Goal: Information Seeking & Learning: Learn about a topic

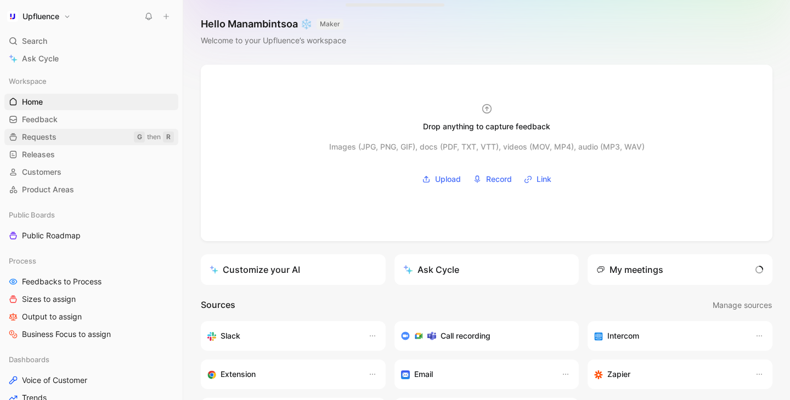
click at [66, 133] on link "Requests G then R" at bounding box center [91, 137] width 174 height 16
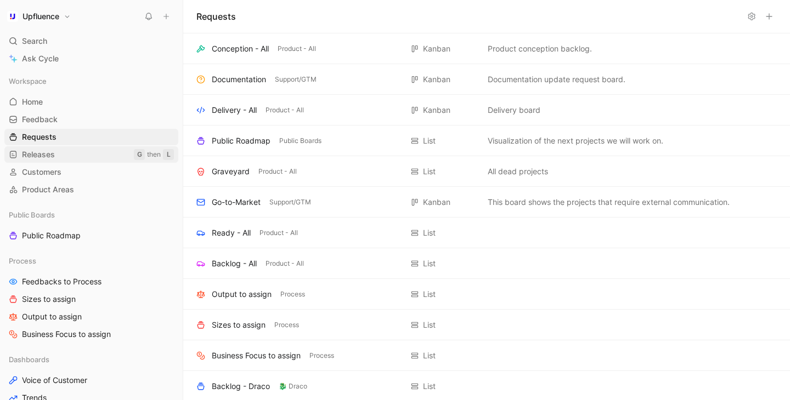
click at [60, 152] on link "Releases G then L" at bounding box center [91, 154] width 174 height 16
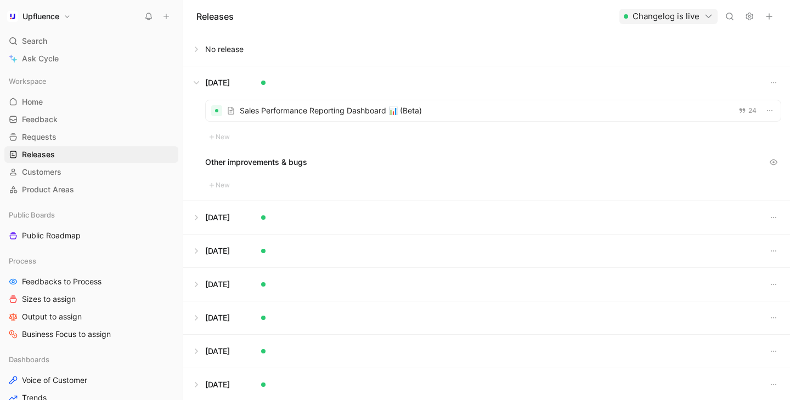
click at [200, 78] on button at bounding box center [487, 82] width 606 height 33
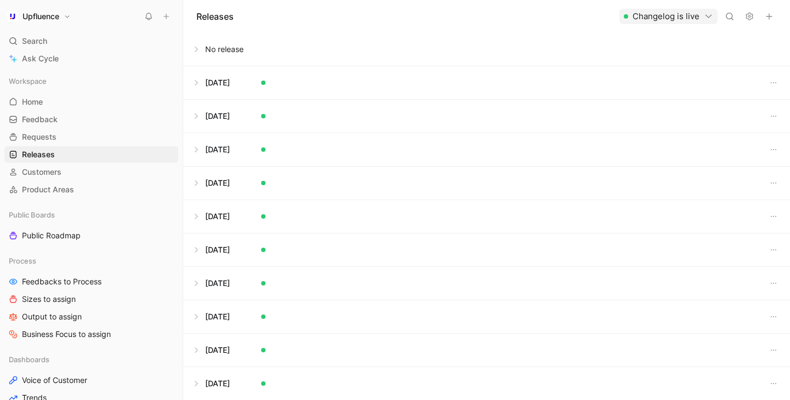
click at [201, 50] on button at bounding box center [487, 49] width 606 height 33
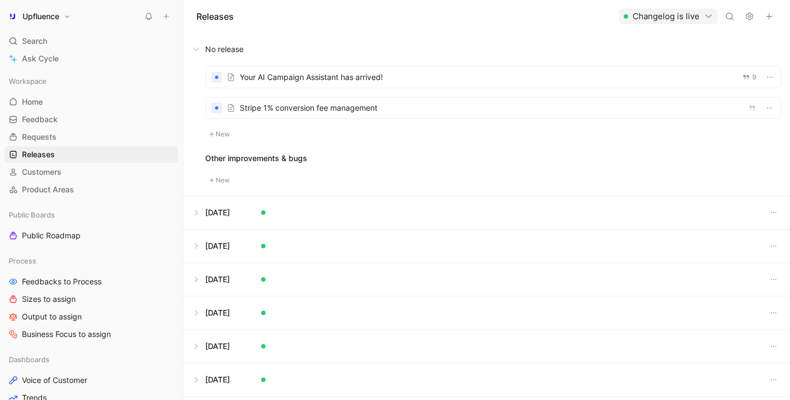
click at [220, 131] on button "New" at bounding box center [219, 134] width 29 height 13
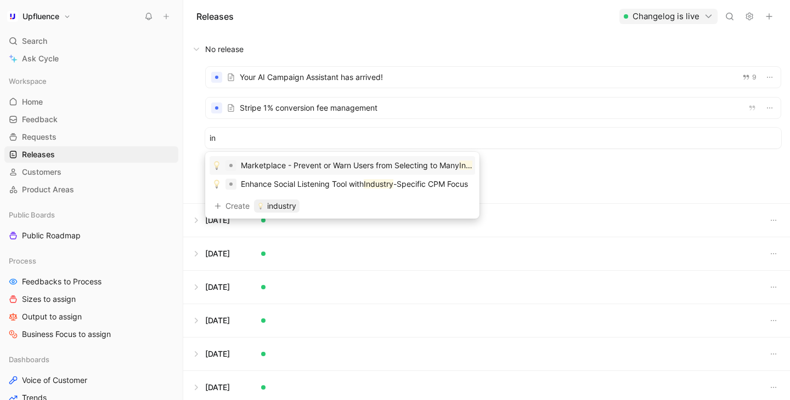
type input "i"
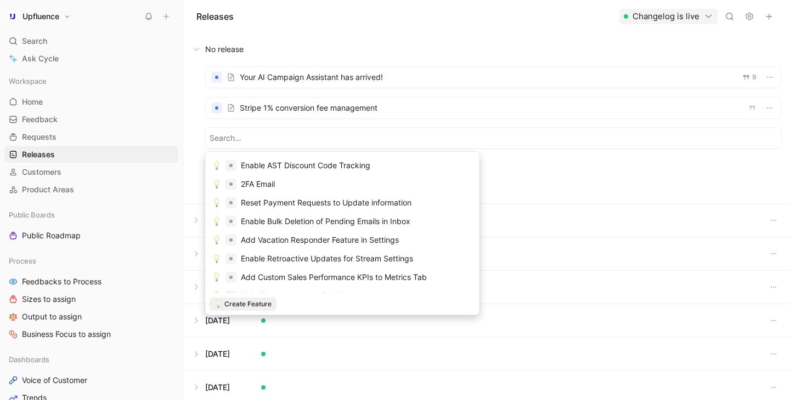
click at [615, 161] on div "Other improvements & bugs" at bounding box center [493, 166] width 576 height 13
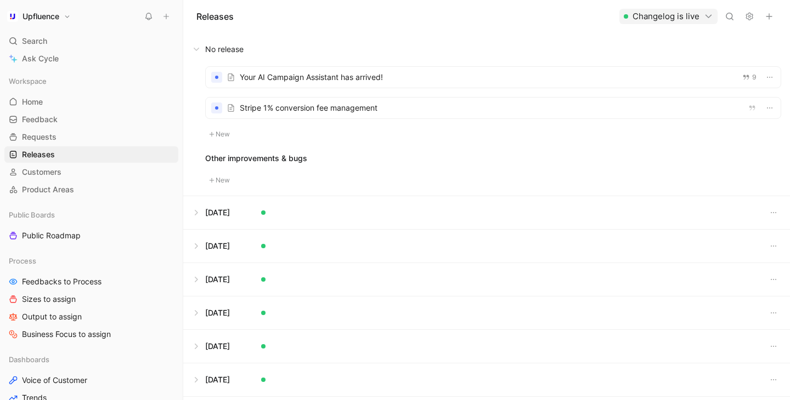
click at [214, 134] on button "New" at bounding box center [219, 134] width 29 height 13
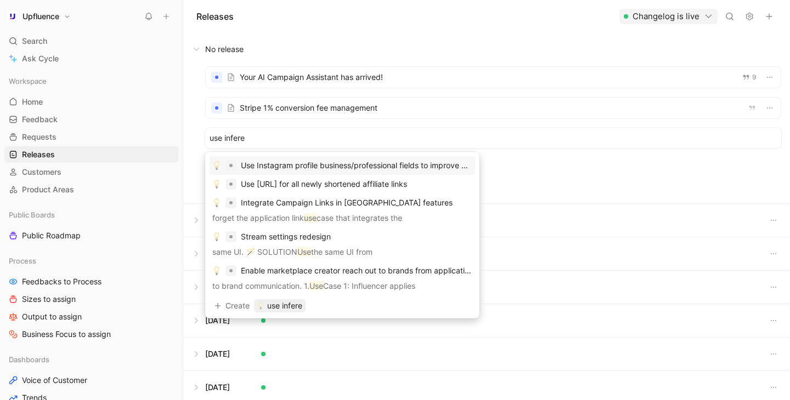
type input "use infere"
click at [293, 145] on div "use infere" at bounding box center [493, 138] width 576 height 21
click at [292, 131] on div "use infere" at bounding box center [493, 138] width 576 height 21
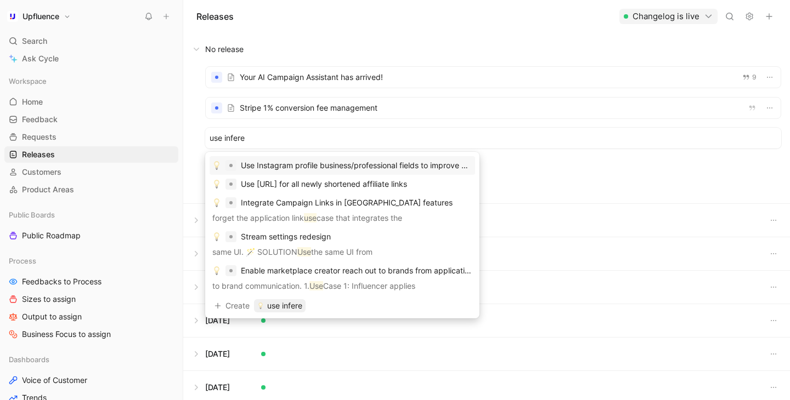
click at [292, 131] on div "use infere" at bounding box center [493, 138] width 576 height 21
click at [284, 134] on input "use infere" at bounding box center [493, 138] width 567 height 13
click at [568, 179] on div "Your AI Campaign Assistant has arrived! 9 Stripe 1% conversion fee management O…" at bounding box center [486, 135] width 607 height 138
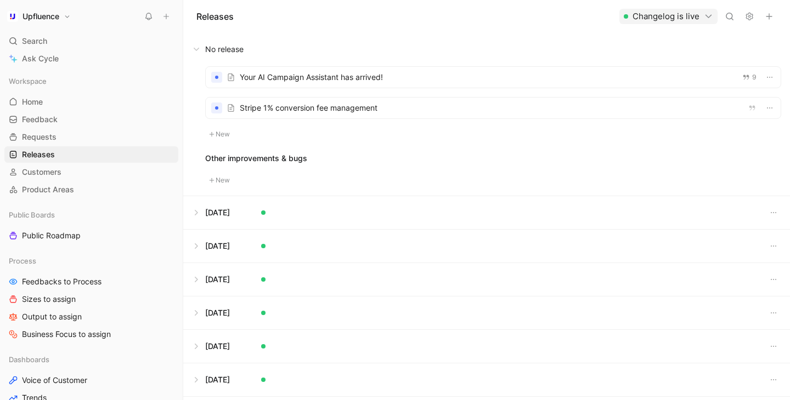
click at [307, 131] on div "Your AI Campaign Assistant has arrived! 9 Stripe 1% conversion fee management N…" at bounding box center [493, 103] width 576 height 75
click at [225, 137] on button "New" at bounding box center [219, 134] width 29 height 13
click at [604, 160] on div "Other improvements & bugs" at bounding box center [493, 158] width 576 height 13
click at [213, 133] on icon at bounding box center [211, 134] width 5 height 5
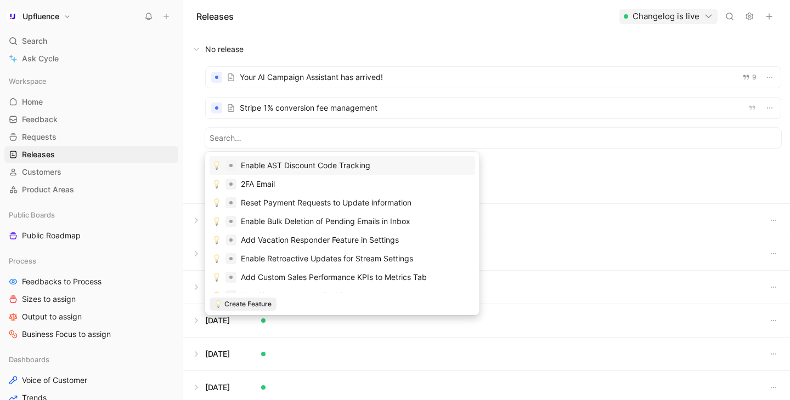
click at [201, 135] on div "Your AI Campaign Assistant has arrived! 9 Stripe 1% conversion fee management O…" at bounding box center [486, 135] width 607 height 138
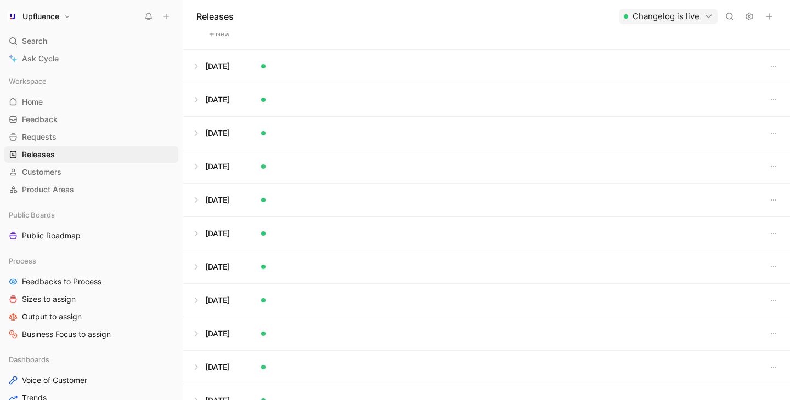
click at [191, 232] on button at bounding box center [487, 233] width 606 height 33
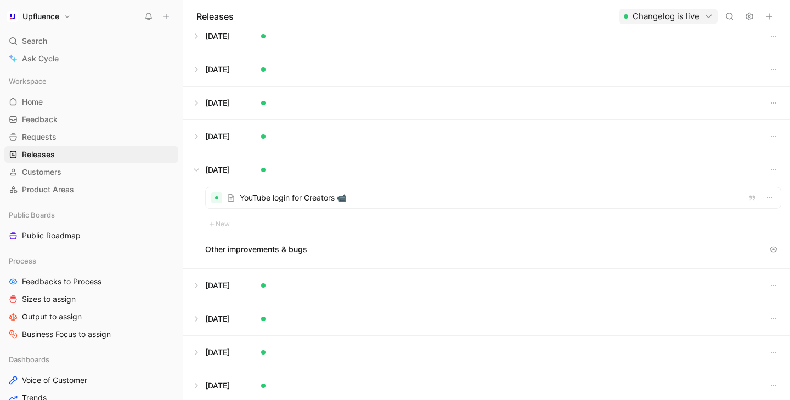
scroll to position [116, 0]
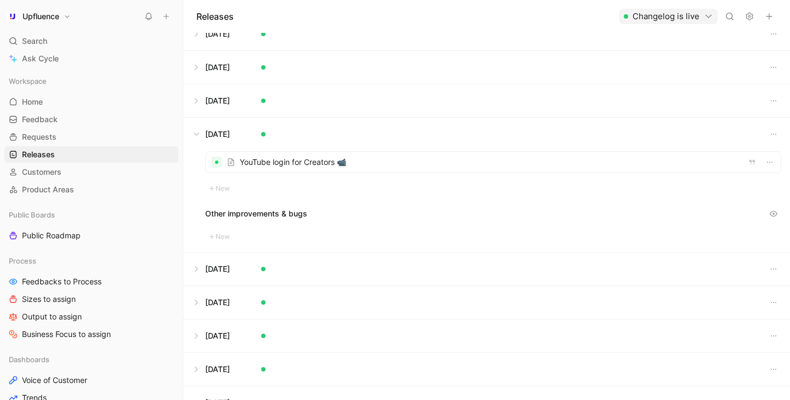
click at [200, 137] on button at bounding box center [487, 134] width 606 height 33
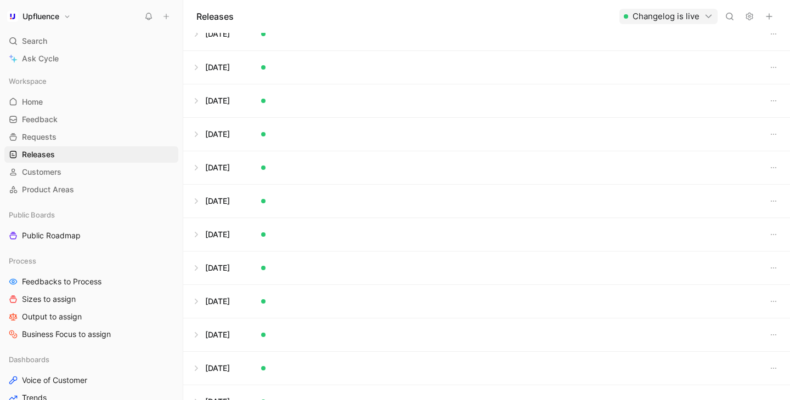
click at [197, 109] on button at bounding box center [487, 100] width 606 height 33
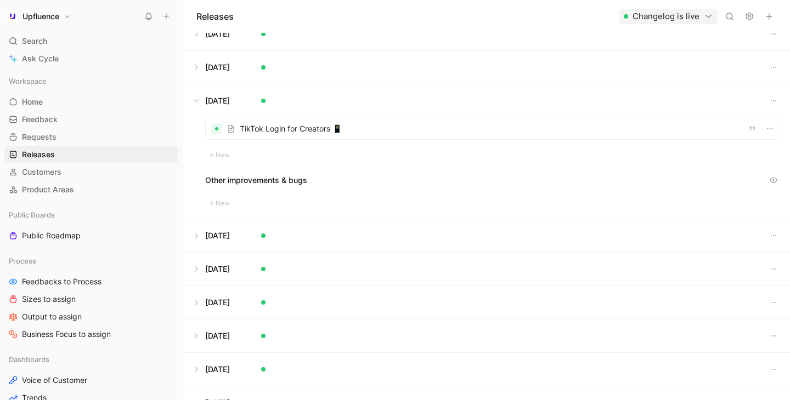
click at [198, 72] on button at bounding box center [487, 67] width 606 height 33
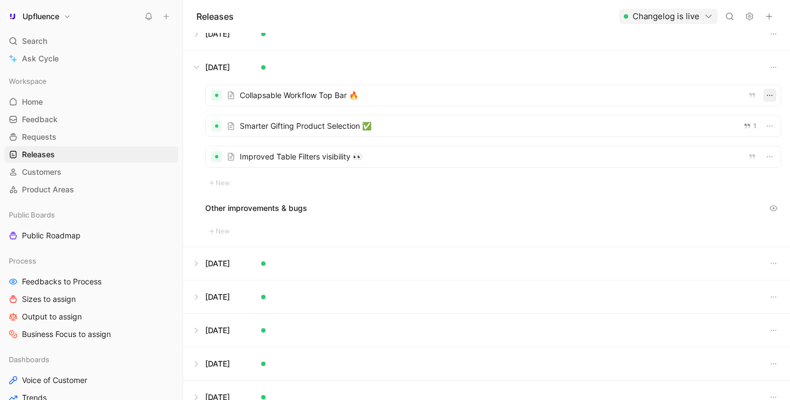
click at [770, 95] on icon "button" at bounding box center [769, 95] width 9 height 9
click at [619, 97] on div at bounding box center [493, 95] width 575 height 21
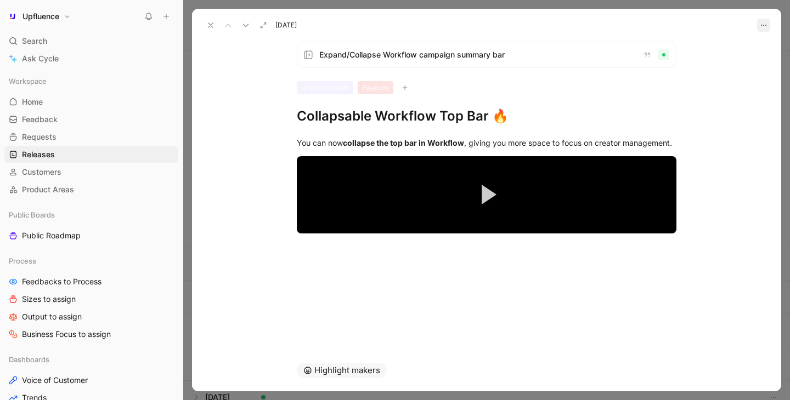
click at [768, 26] on button "button" at bounding box center [763, 25] width 13 height 13
click at [745, 63] on span "Open in Changelog" at bounding box center [730, 64] width 69 height 9
click at [213, 25] on icon at bounding box center [210, 25] width 9 height 9
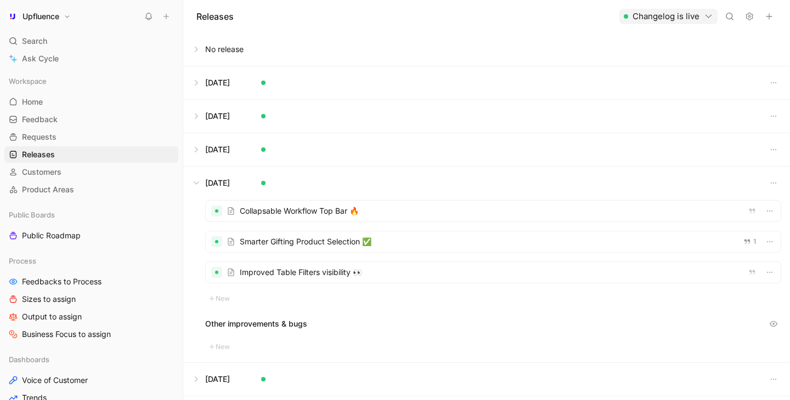
click at [216, 50] on button at bounding box center [487, 49] width 606 height 33
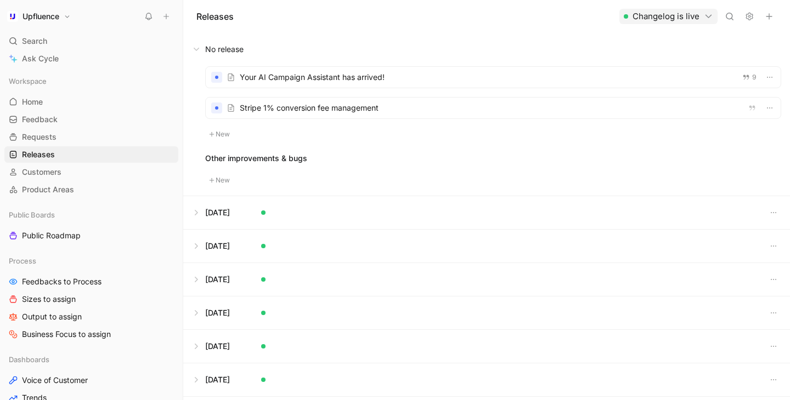
click at [225, 134] on button "New" at bounding box center [219, 134] width 29 height 13
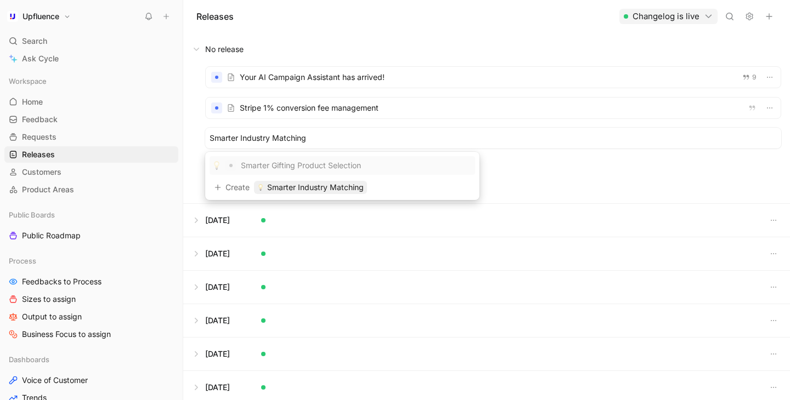
click at [269, 139] on input "Smarter Industry Matching" at bounding box center [493, 138] width 567 height 13
type input "Smarter Industry Topic Matching"
click at [365, 186] on span "Smarter Industry Topic Matching" at bounding box center [326, 187] width 118 height 13
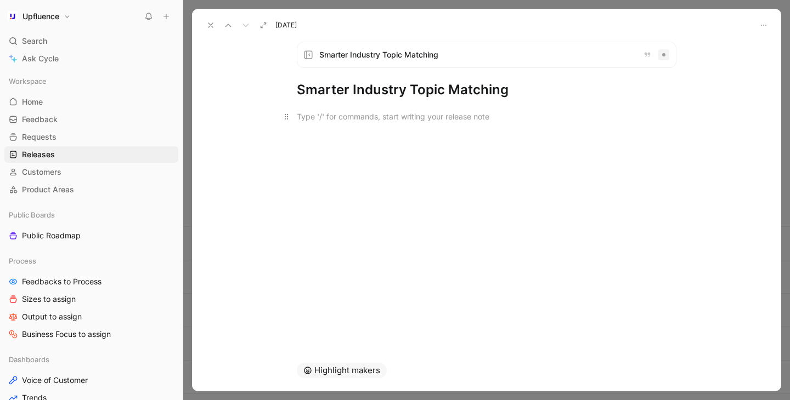
click at [442, 123] on p at bounding box center [486, 117] width 421 height 18
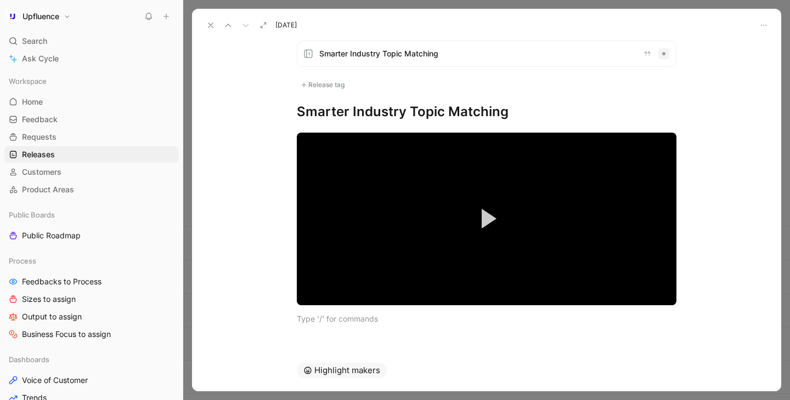
scroll to position [1, 0]
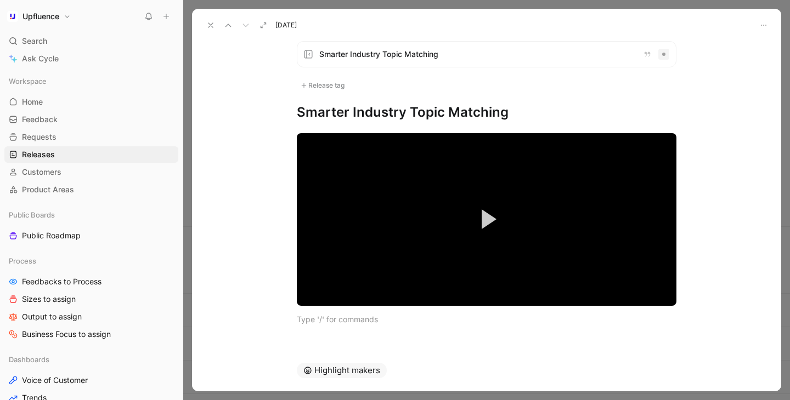
click at [542, 114] on h1 "Smarter Industry Topic Matching" at bounding box center [487, 113] width 380 height 18
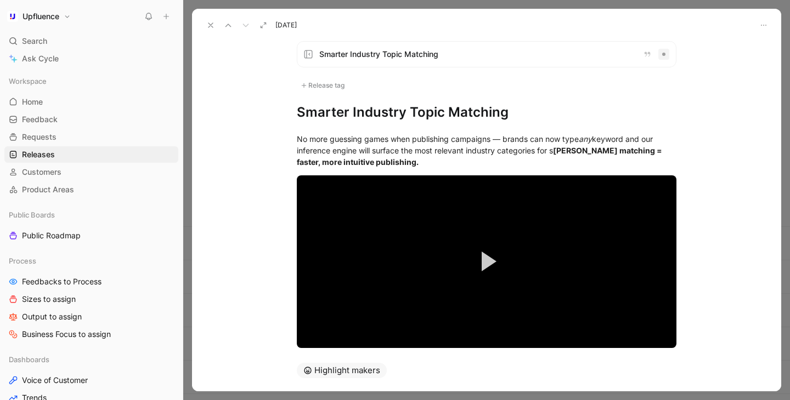
click at [351, 124] on div "No more guessing games when publishing campaigns — brands can now type any keyw…" at bounding box center [486, 250] width 589 height 258
click at [412, 139] on span "No more guessing games when publishing campaigns — brands can now type" at bounding box center [438, 138] width 282 height 9
click at [414, 139] on span "No more guessing games when publishing campaigns — brands can now type" at bounding box center [438, 138] width 282 height 9
click at [450, 139] on span "No more guessing games when publishing campaigns — brands can now type" at bounding box center [438, 138] width 282 height 9
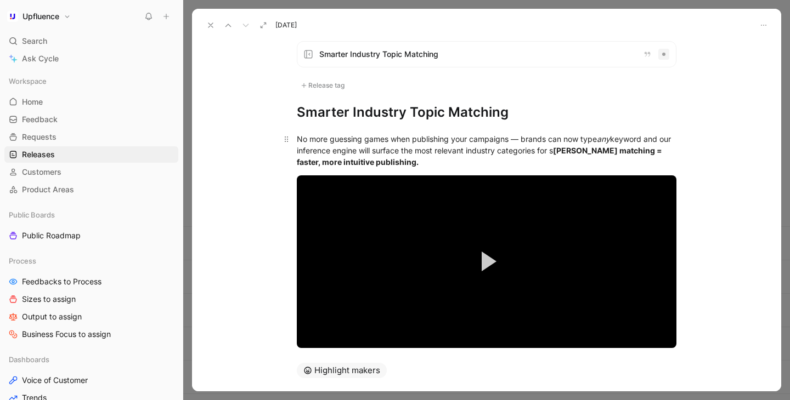
click at [510, 138] on span "No more guessing games when publishing your campaigns — brands can now type" at bounding box center [447, 138] width 300 height 9
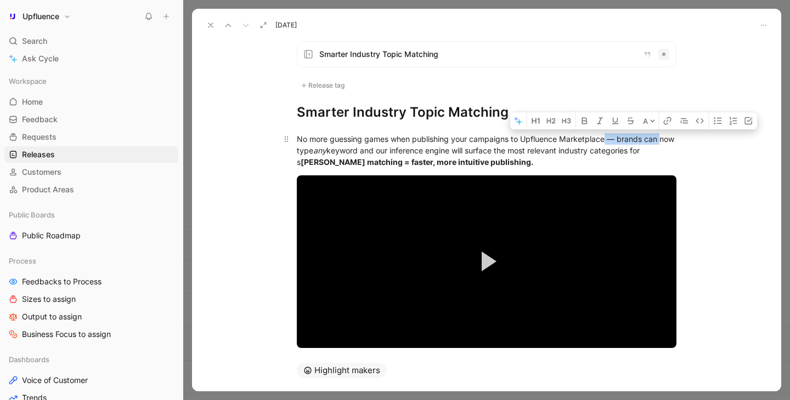
drag, startPoint x: 607, startPoint y: 140, endPoint x: 662, endPoint y: 134, distance: 55.1
click at [662, 134] on span "No more guessing games when publishing your campaigns to Upfluence Marketplace …" at bounding box center [487, 144] width 380 height 21
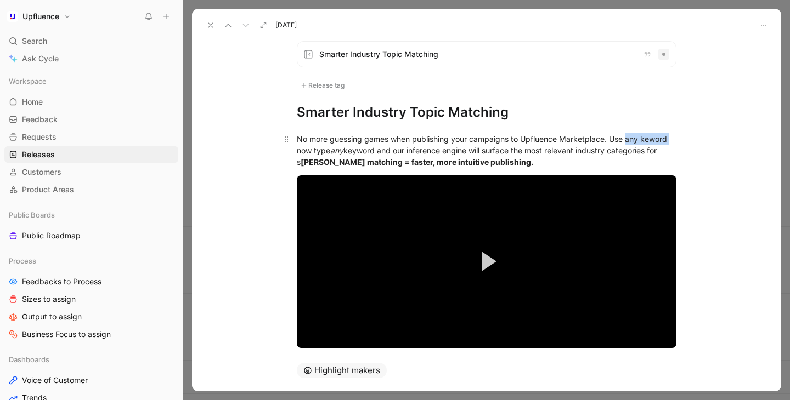
drag, startPoint x: 627, startPoint y: 139, endPoint x: 689, endPoint y: 139, distance: 62.0
click at [689, 139] on p "No more guessing games when publishing your campaigns to Upfluence Marketplace.…" at bounding box center [486, 150] width 421 height 41
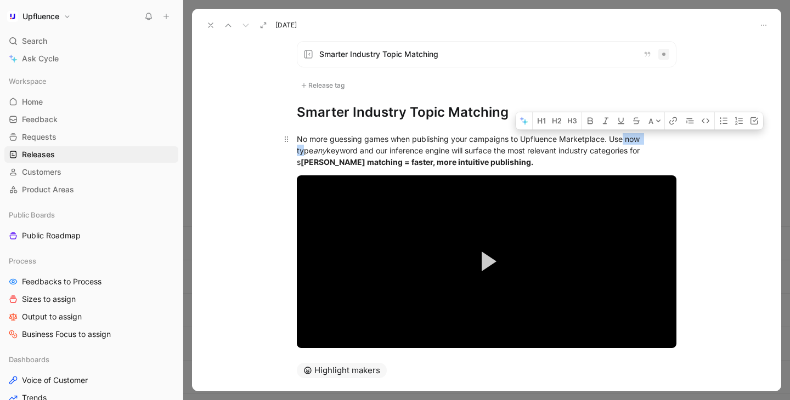
drag, startPoint x: 627, startPoint y: 139, endPoint x: 651, endPoint y: 139, distance: 24.1
click at [642, 139] on span "No more guessing games when publishing your campaigns to Upfluence Marketplace.…" at bounding box center [469, 144] width 345 height 21
drag, startPoint x: 612, startPoint y: 139, endPoint x: 647, endPoint y: 139, distance: 35.7
click at [642, 139] on span "No more guessing games when publishing your campaigns to Upfluence Marketplace.…" at bounding box center [469, 144] width 345 height 21
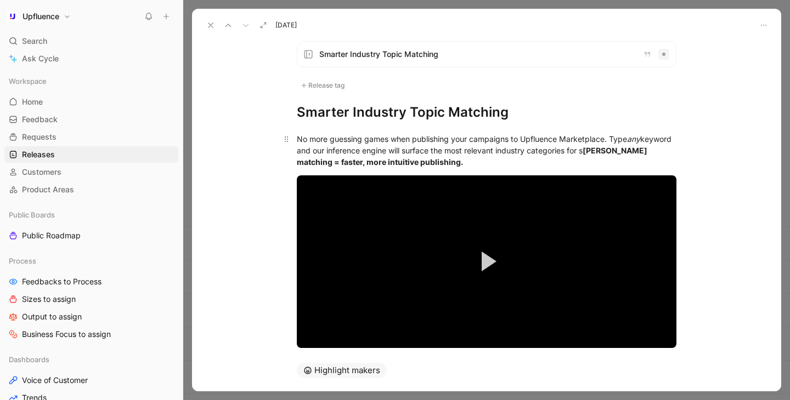
click at [496, 165] on div "No more guessing games when publishing your campaigns to Upfluence Marketplace.…" at bounding box center [487, 150] width 380 height 35
click at [602, 151] on span "keyword and our inference engine will surface the most relevant industry catego…" at bounding box center [485, 144] width 377 height 21
click at [611, 150] on span "keyword and our inference engine will surface the most relevant industry catego…" at bounding box center [485, 144] width 377 height 21
click at [613, 150] on span "keyword and our inference engine will surface the most relevant industry catego…" at bounding box center [485, 144] width 377 height 21
click at [299, 165] on span "keyword and our inference engine will surface the most relevant industry catego…" at bounding box center [485, 150] width 377 height 32
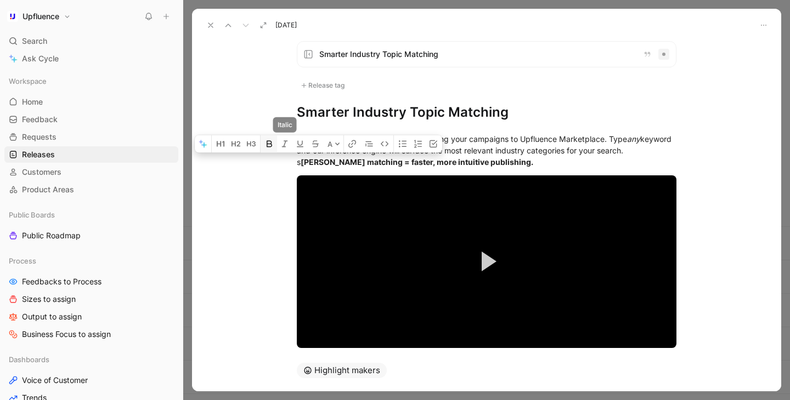
click at [265, 146] on icon "button" at bounding box center [269, 144] width 9 height 9
click at [323, 168] on p "No more guessing games when publishing your campaigns to Upfluence Marketplace.…" at bounding box center [486, 150] width 421 height 41
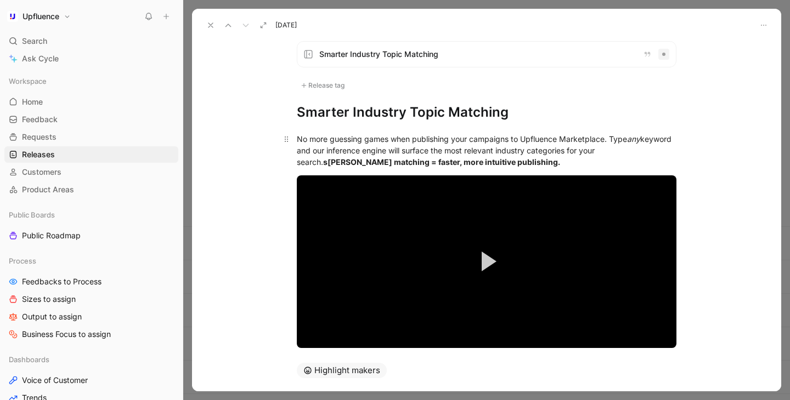
click at [323, 161] on strong "s [PERSON_NAME] matching = faster, more intuitive publishing." at bounding box center [441, 161] width 237 height 9
click at [394, 163] on strong "S [PERSON_NAME] matching = faster, more intuitive publishing." at bounding box center [442, 161] width 238 height 9
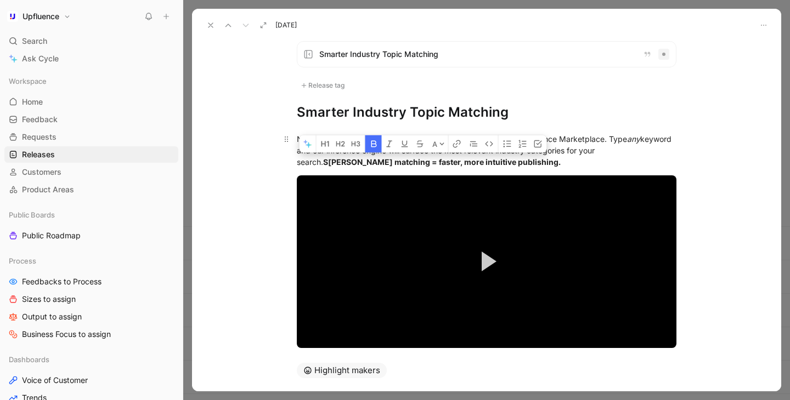
drag, startPoint x: 394, startPoint y: 163, endPoint x: 449, endPoint y: 161, distance: 54.9
click at [449, 161] on strong "S [PERSON_NAME] matching = faster, more intuitive publishing." at bounding box center [442, 161] width 238 height 9
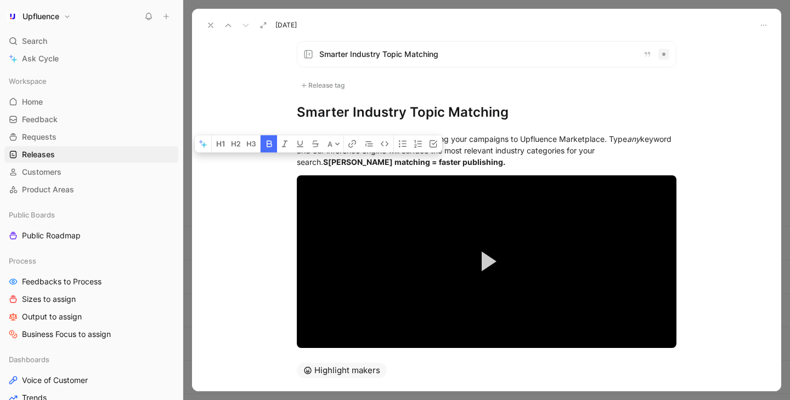
drag, startPoint x: 326, startPoint y: 160, endPoint x: 298, endPoint y: 160, distance: 27.4
click at [323, 160] on strong "S [PERSON_NAME] matching = faster publishing." at bounding box center [414, 161] width 182 height 9
click at [326, 161] on strong "S [PERSON_NAME] matching = faster publishing." at bounding box center [414, 161] width 182 height 9
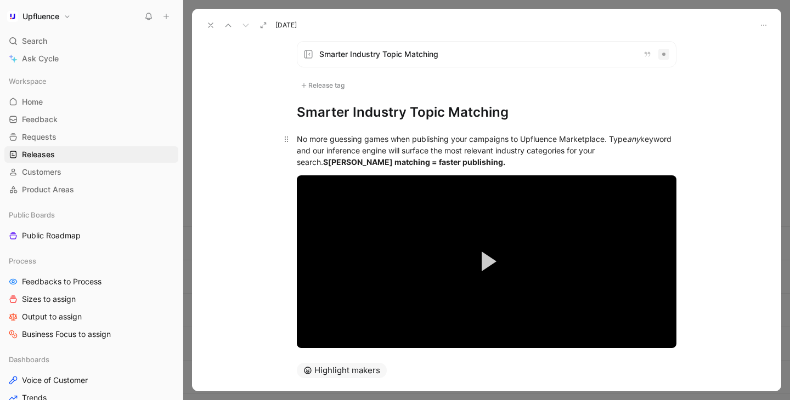
click at [459, 165] on div "No more guessing games when publishing your campaigns to Upfluence Marketplace.…" at bounding box center [487, 150] width 380 height 35
click at [299, 114] on h1 "Smarter Industry Topic Matching" at bounding box center [487, 113] width 380 height 18
click at [464, 161] on div "No more guessing games when publishing your campaigns to Upfluence Marketplace.…" at bounding box center [487, 150] width 380 height 35
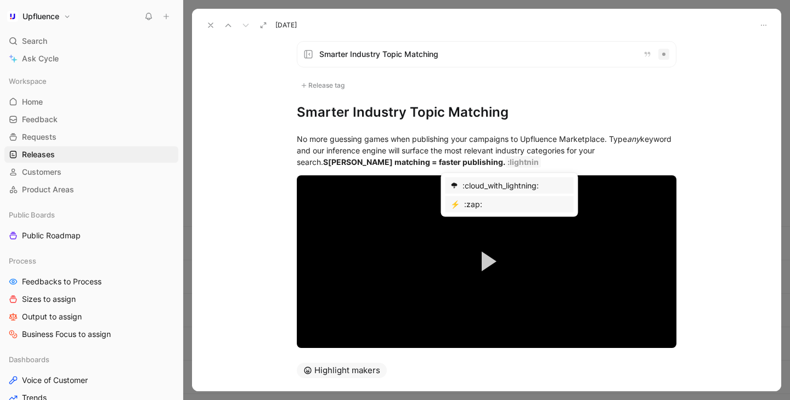
click at [477, 205] on div ":zap:" at bounding box center [516, 204] width 105 height 13
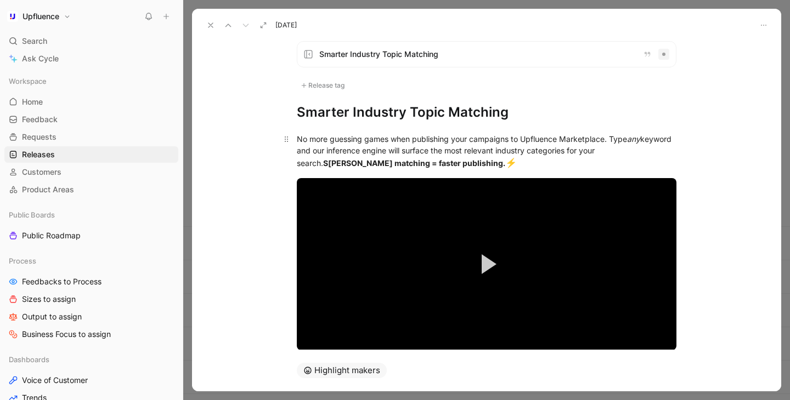
drag, startPoint x: 444, startPoint y: 164, endPoint x: 452, endPoint y: 164, distance: 8.2
click at [452, 164] on div "No more guessing games when publishing your campaigns to Upfluence Marketplace.…" at bounding box center [487, 151] width 380 height 37
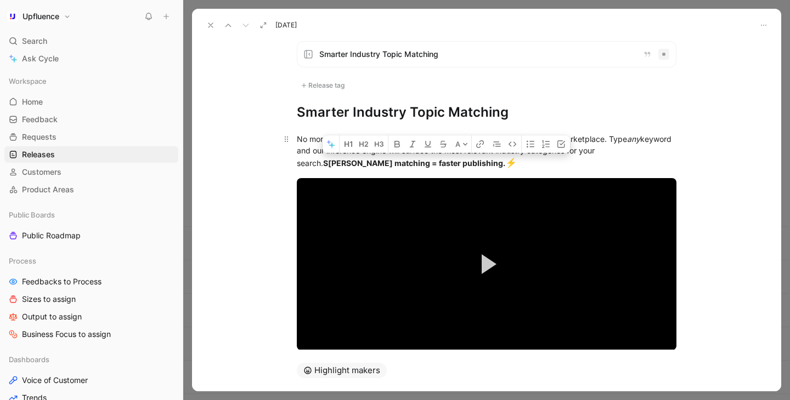
click at [505, 163] on span "⚡" at bounding box center [511, 162] width 12 height 11
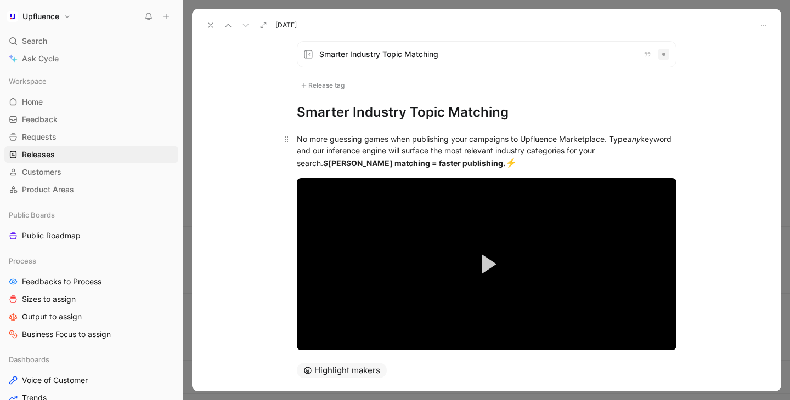
click at [505, 163] on span "⚡" at bounding box center [511, 162] width 12 height 11
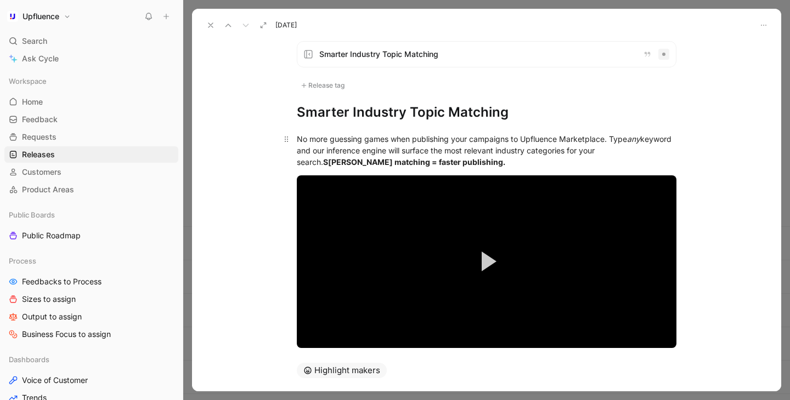
click at [299, 113] on h1 "Smarter Industry Topic Matching" at bounding box center [487, 113] width 380 height 18
drag, startPoint x: 307, startPoint y: 111, endPoint x: 295, endPoint y: 111, distance: 12.1
click at [295, 111] on div "Smarter Industry Topic Matching Release tag ⚡ Smarter Industry Topic Matching" at bounding box center [486, 81] width 421 height 80
click at [530, 115] on h1 "Smarter Industry Topic Matching" at bounding box center [487, 113] width 380 height 18
click at [510, 114] on h1 "Smarter Industry Topic Matching ⚡" at bounding box center [487, 113] width 380 height 18
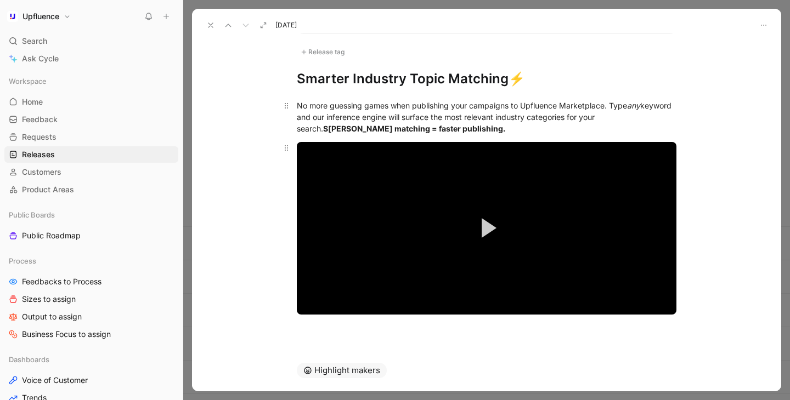
scroll to position [37, 0]
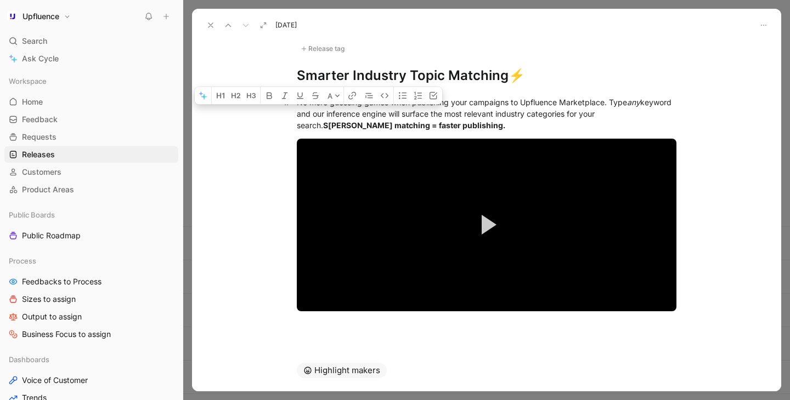
drag, startPoint x: 296, startPoint y: 114, endPoint x: 326, endPoint y: 114, distance: 30.2
click at [326, 114] on p "No more guessing games when publishing your campaigns to Upfluence Marketplace.…" at bounding box center [486, 113] width 421 height 41
click at [288, 92] on icon "button" at bounding box center [284, 96] width 9 height 9
click at [466, 127] on div "No more guessing games when publishing your campaigns to Upfluence Marketplace.…" at bounding box center [487, 114] width 380 height 35
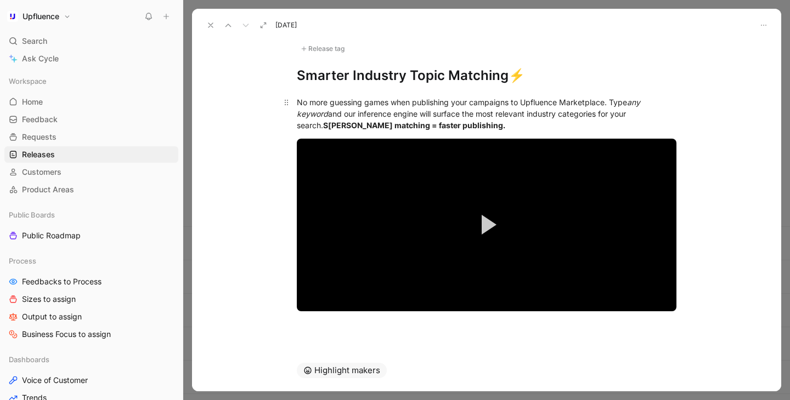
scroll to position [43, 0]
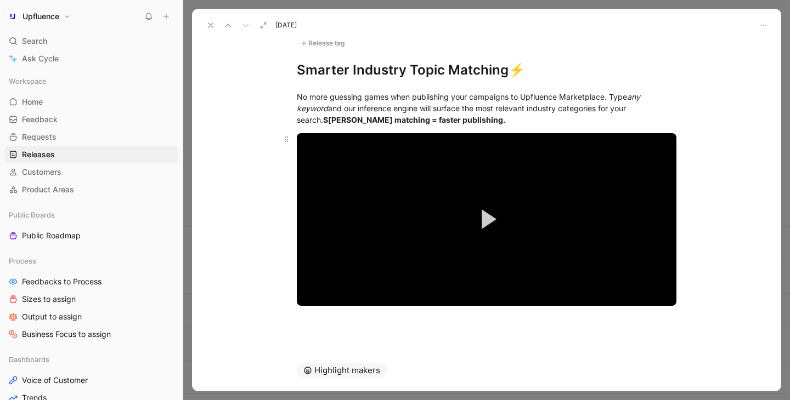
click at [491, 238] on button "Play Video" at bounding box center [486, 219] width 49 height 49
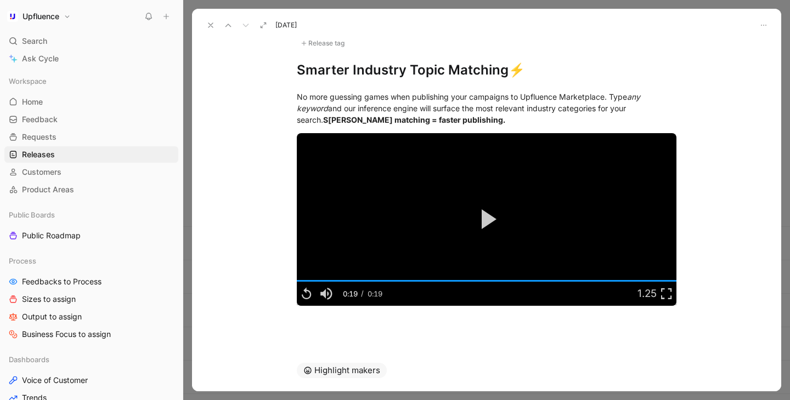
click at [209, 27] on icon at bounding box center [210, 25] width 9 height 9
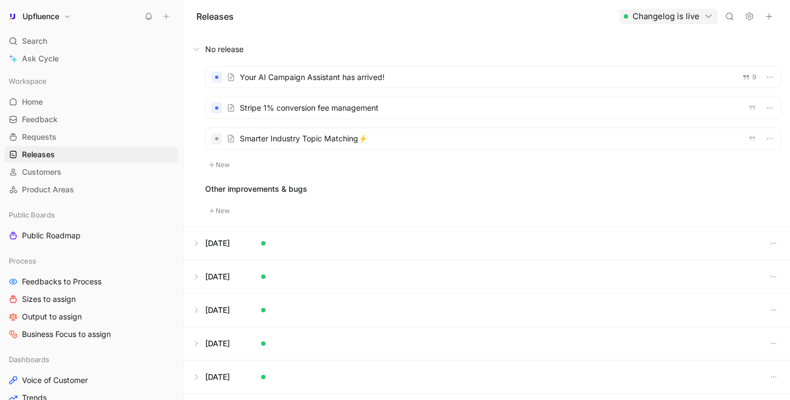
click at [406, 142] on div at bounding box center [493, 138] width 575 height 21
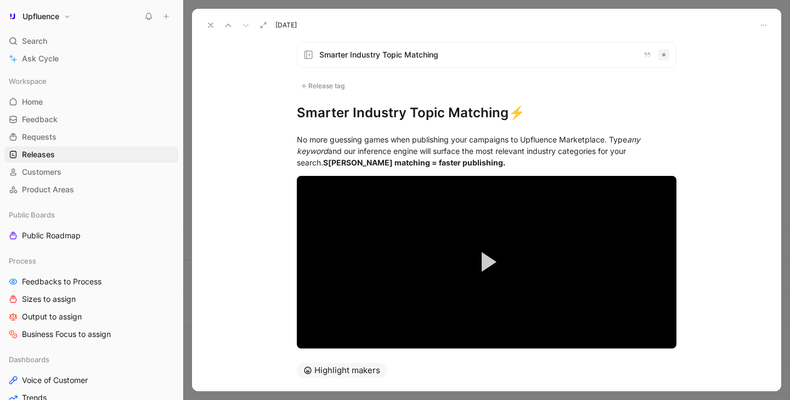
click at [212, 25] on icon at bounding box center [210, 25] width 9 height 9
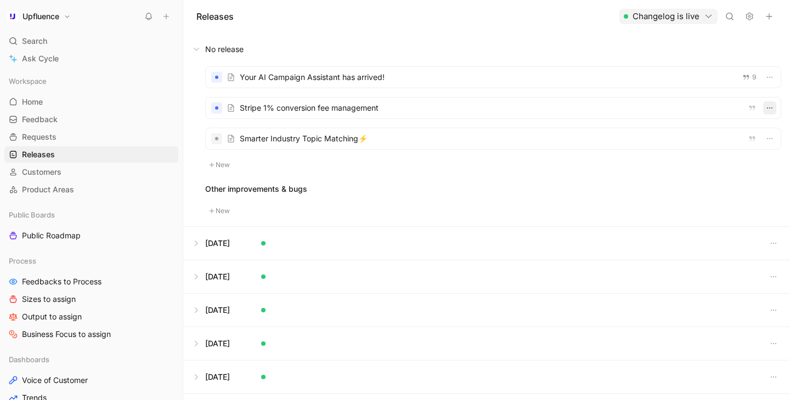
click at [771, 106] on icon "button" at bounding box center [769, 108] width 9 height 9
click at [770, 132] on button "button" at bounding box center [769, 138] width 13 height 13
click at [581, 173] on div "Your AI Campaign Assistant has arrived! 9 Stripe 1% conversion fee management S…" at bounding box center [486, 146] width 607 height 161
click at [384, 137] on div at bounding box center [493, 138] width 575 height 21
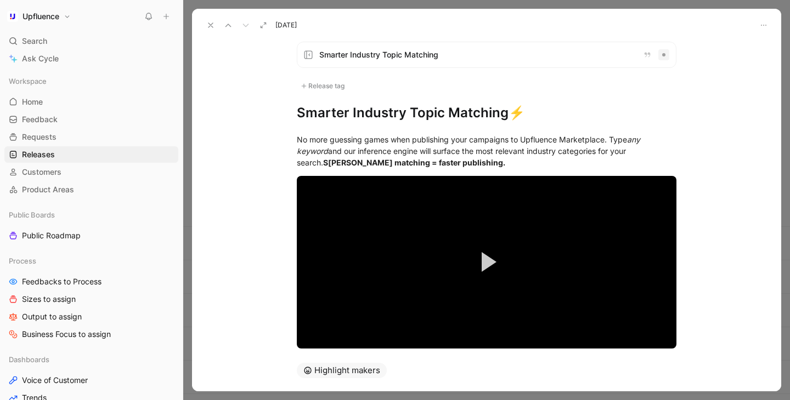
click at [404, 113] on h1 "Smarter Industry Topic Matching⚡" at bounding box center [487, 113] width 380 height 18
click at [365, 112] on h1 "Smarter Industry Topic Matching⚡" at bounding box center [487, 113] width 380 height 18
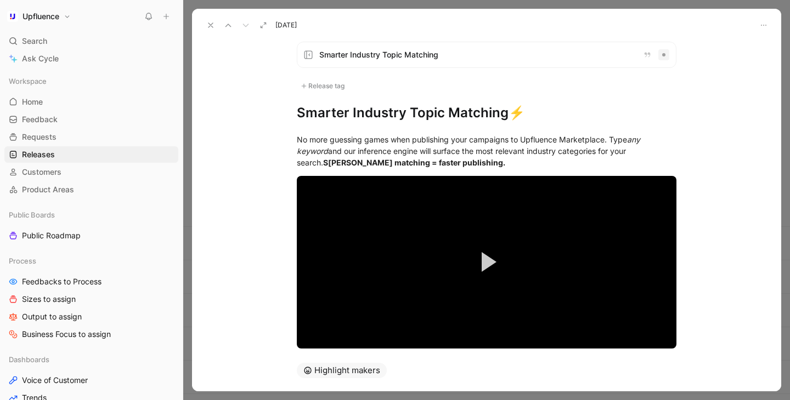
click at [365, 112] on h1 "Smarter Industry Topic Matching⚡" at bounding box center [487, 113] width 380 height 18
copy h1 "Smarter Industry Topic Matching⚡"
click at [210, 27] on icon at bounding box center [210, 25] width 9 height 9
